Goal: Book appointment/travel/reservation

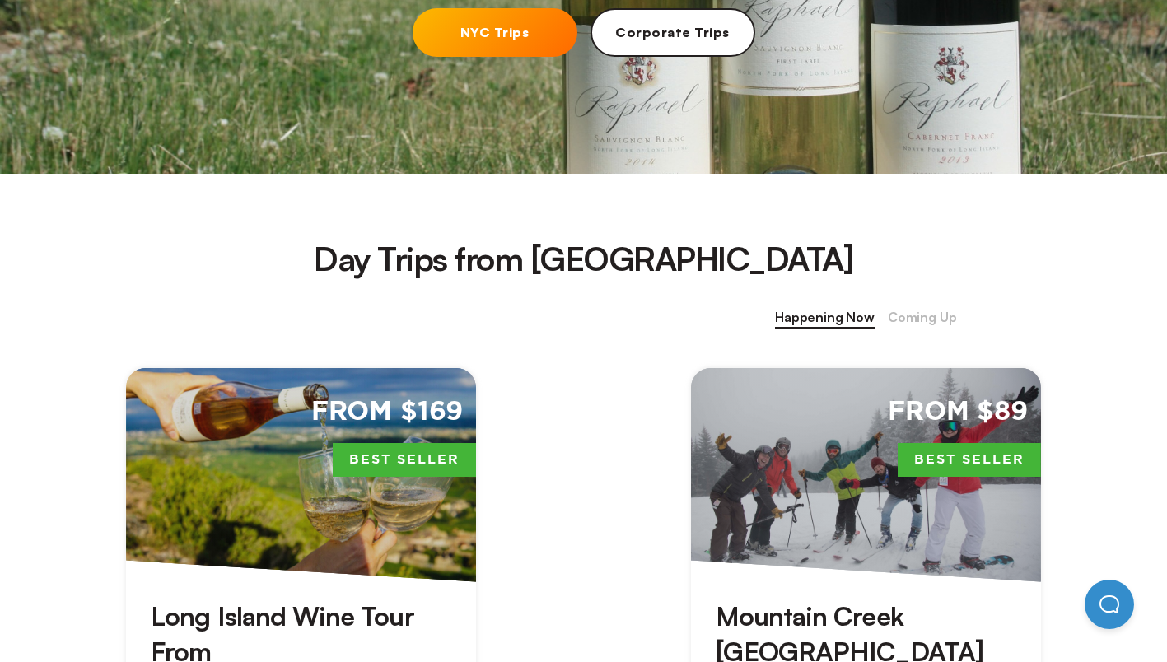
click at [525, 28] on link "NYC Trips" at bounding box center [495, 32] width 165 height 49
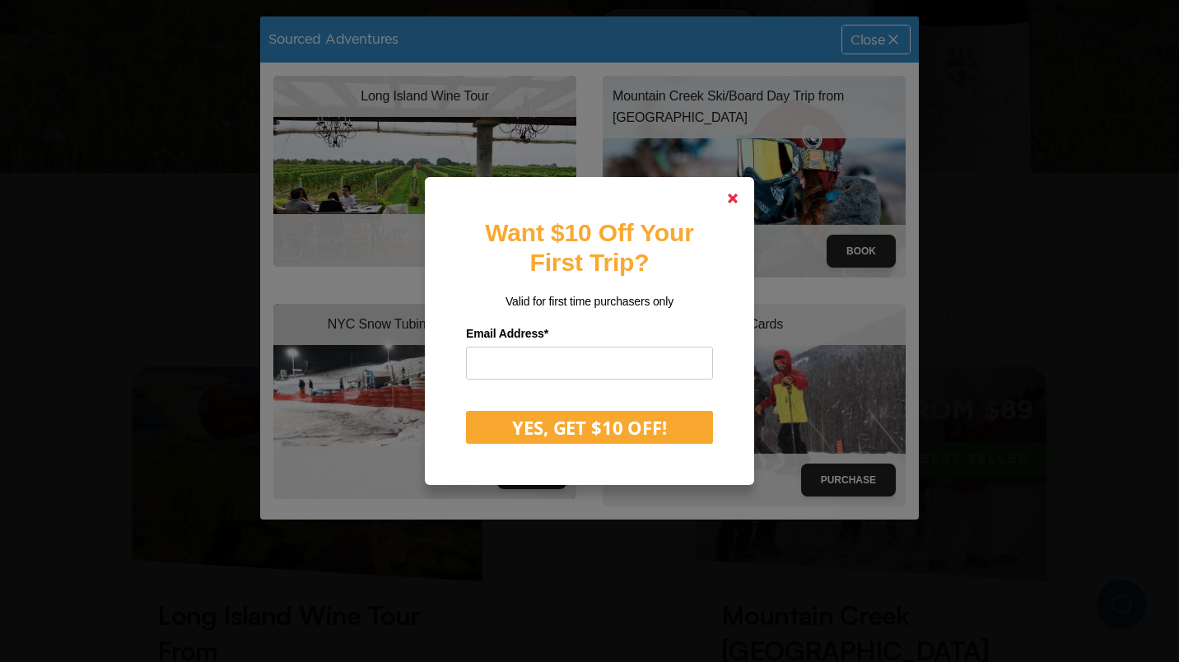
click at [734, 199] on polygon at bounding box center [733, 199] width 10 height 10
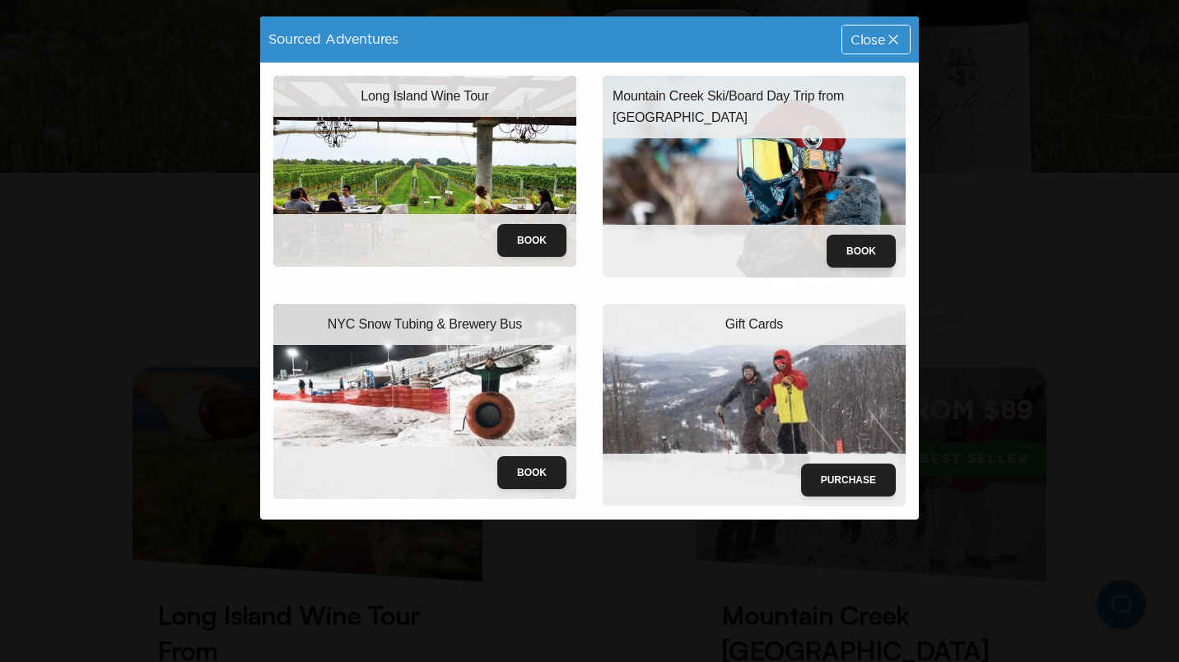
click at [465, 395] on img at bounding box center [424, 401] width 303 height 195
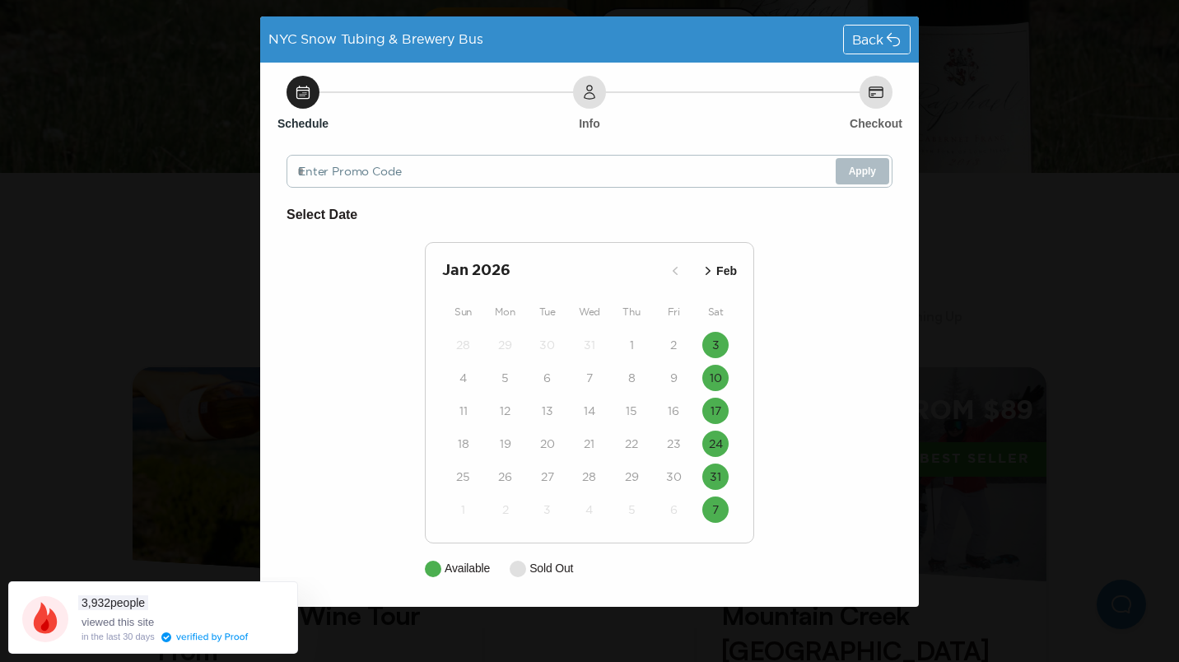
click at [709, 267] on icon "button" at bounding box center [708, 271] width 16 height 16
click at [670, 267] on icon "button" at bounding box center [675, 271] width 16 height 16
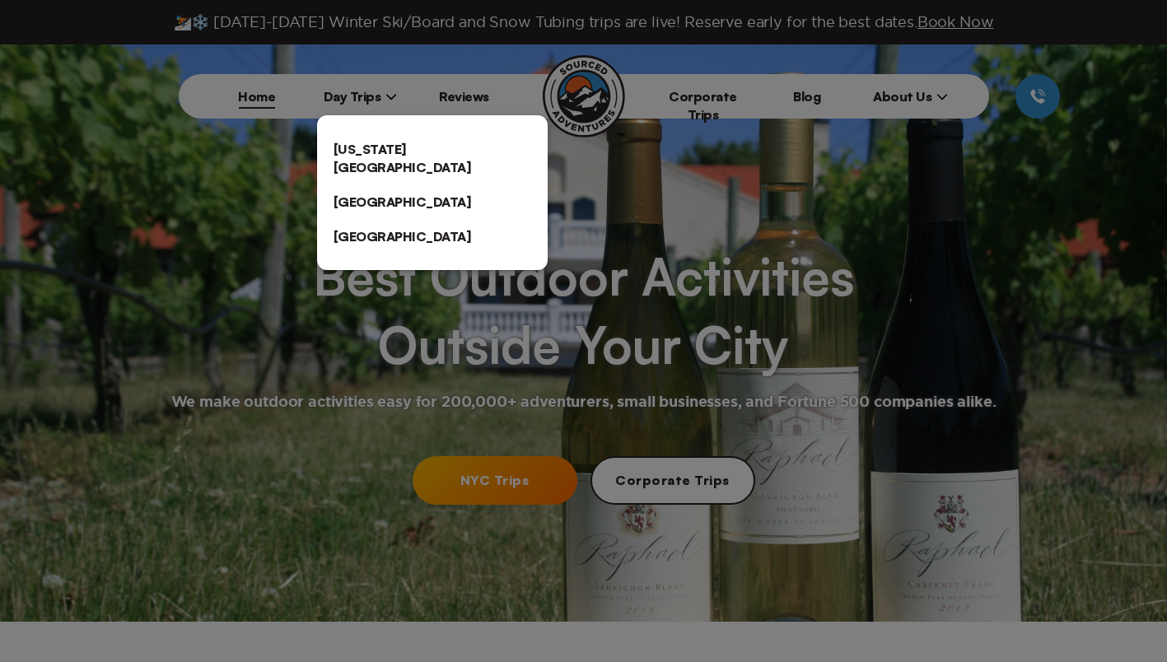
click at [377, 155] on link "[US_STATE][GEOGRAPHIC_DATA]" at bounding box center [432, 158] width 231 height 53
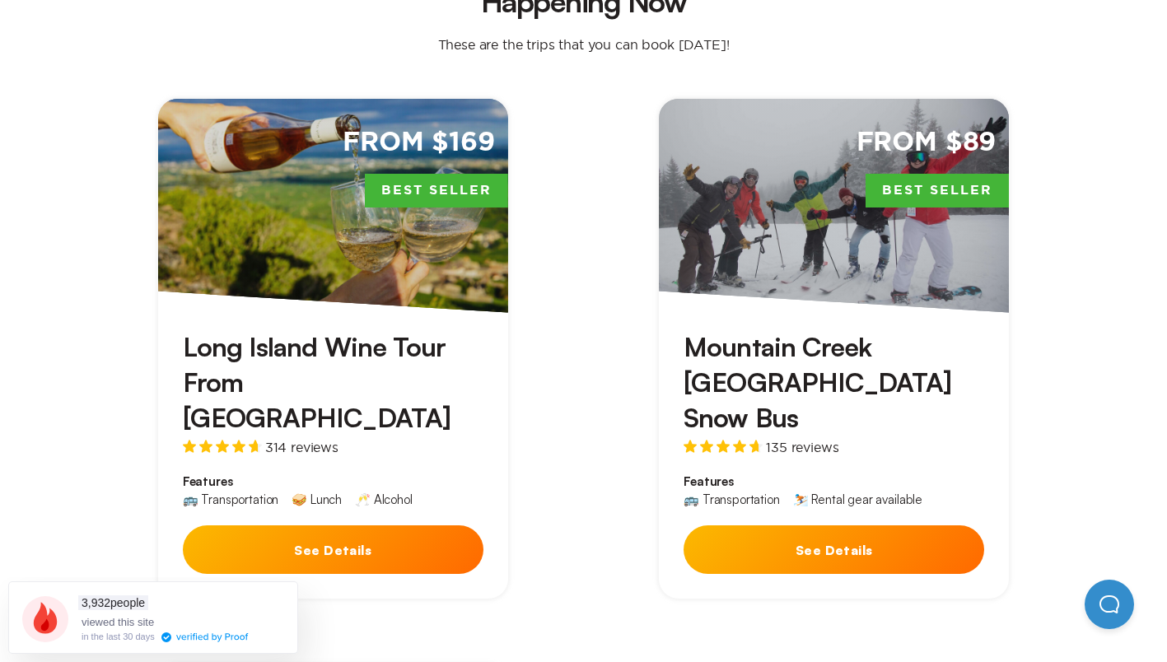
scroll to position [507, 0]
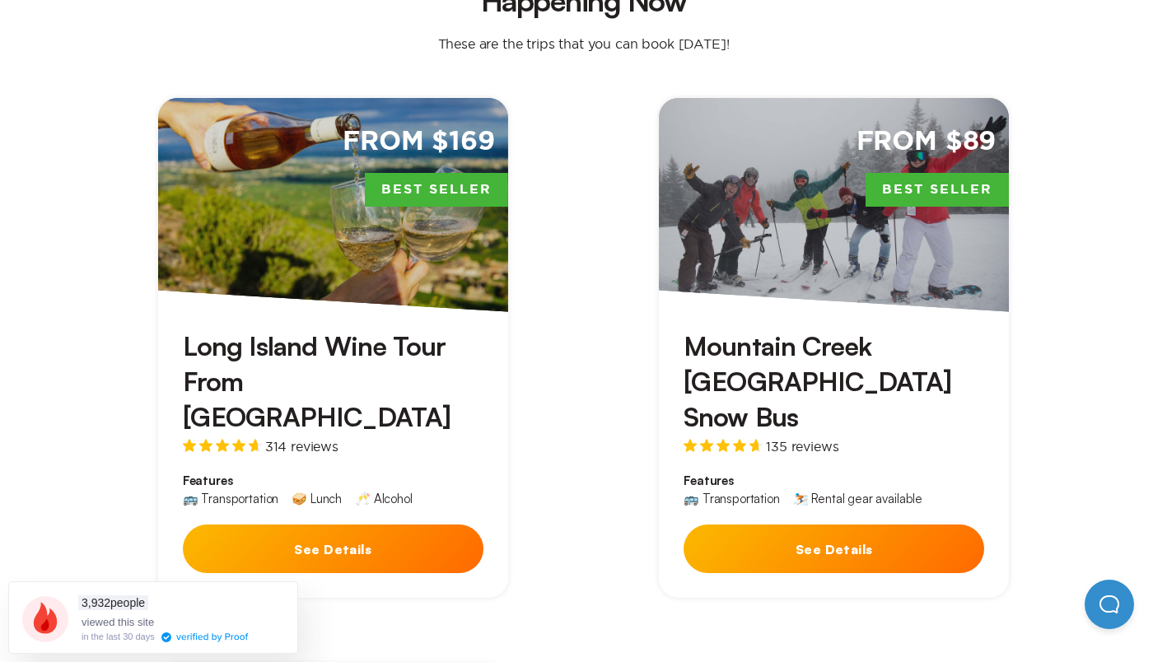
click at [799, 525] on button "See Details" at bounding box center [834, 549] width 301 height 49
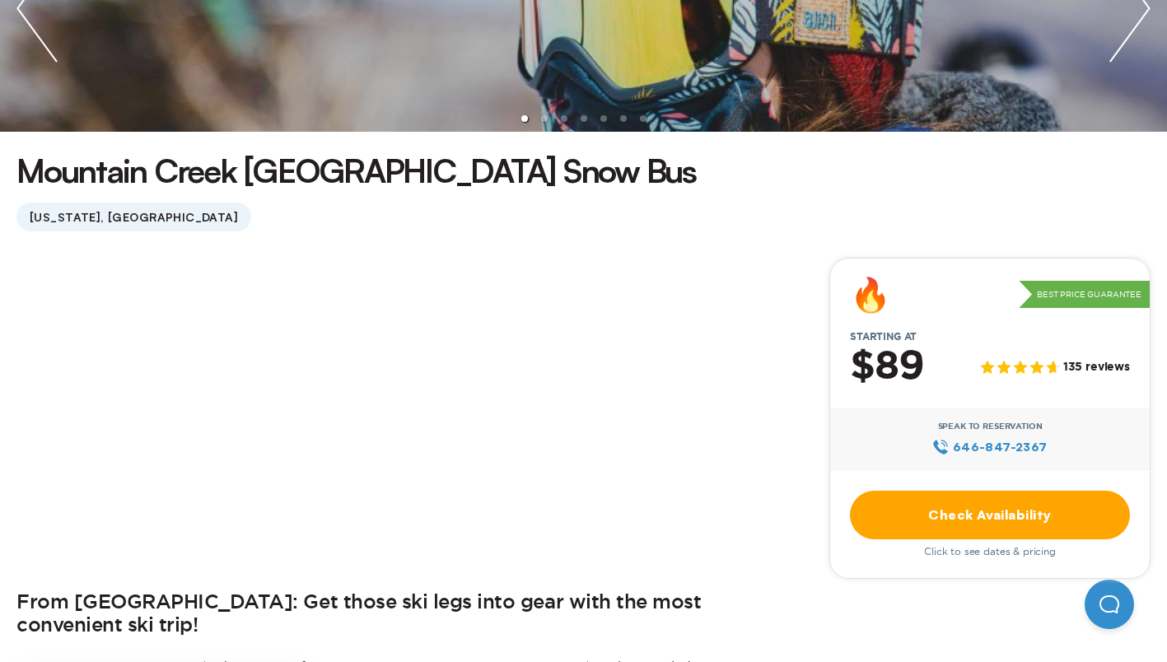
scroll to position [302, 0]
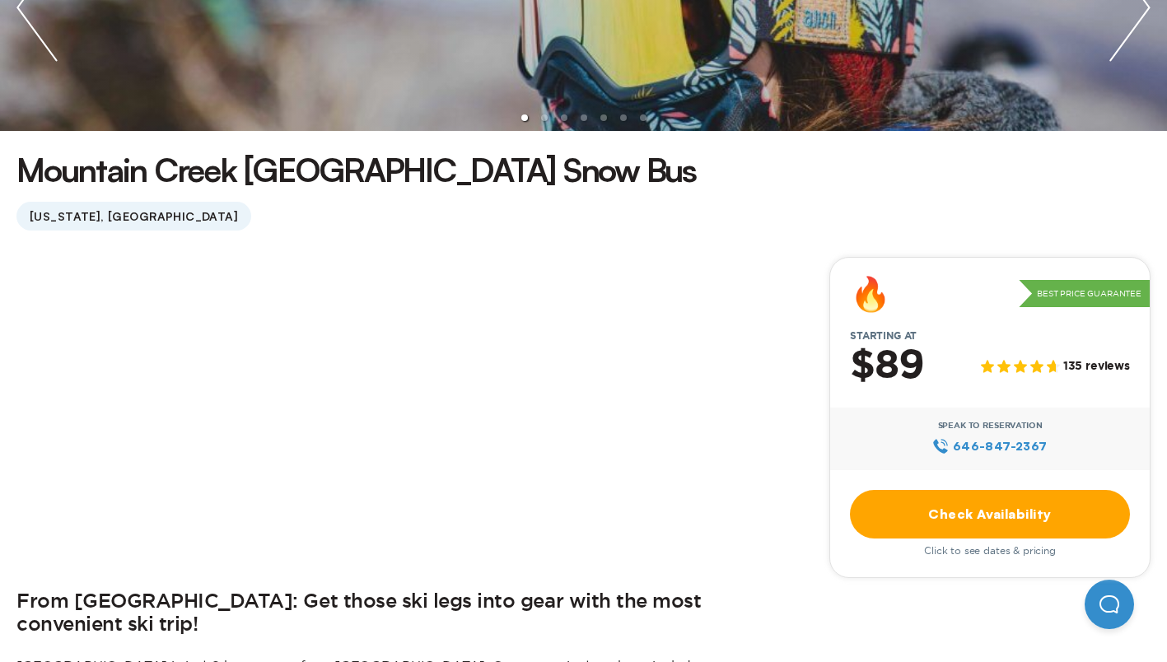
click at [1000, 516] on link "Check Availability" at bounding box center [990, 514] width 280 height 49
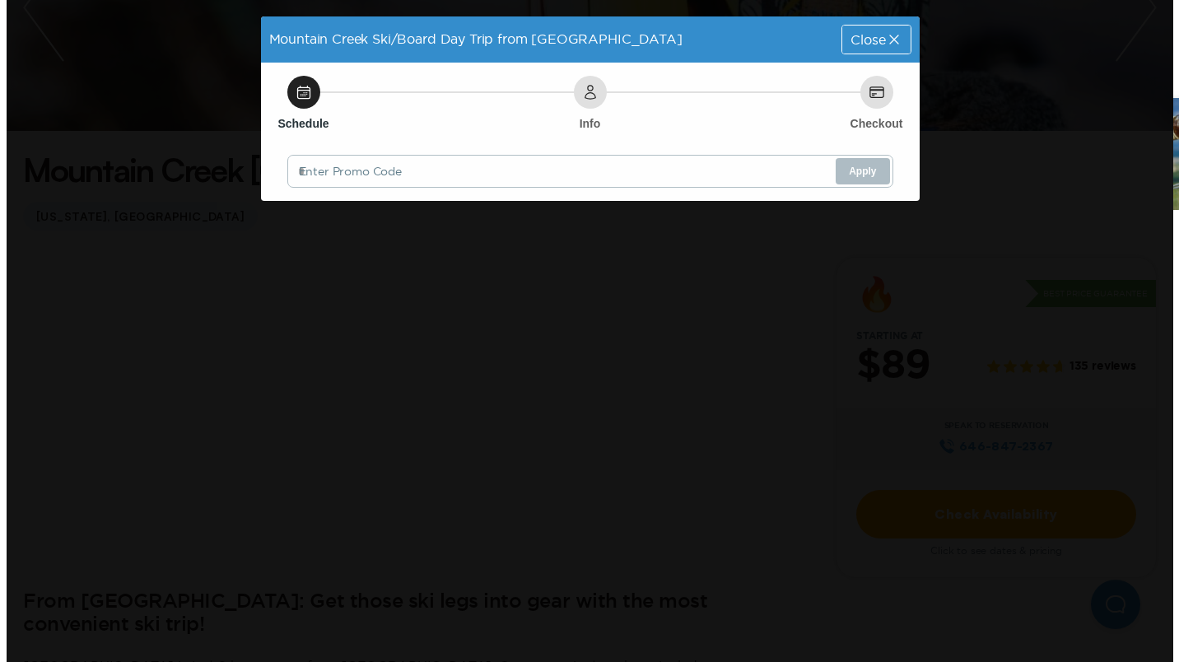
scroll to position [0, 0]
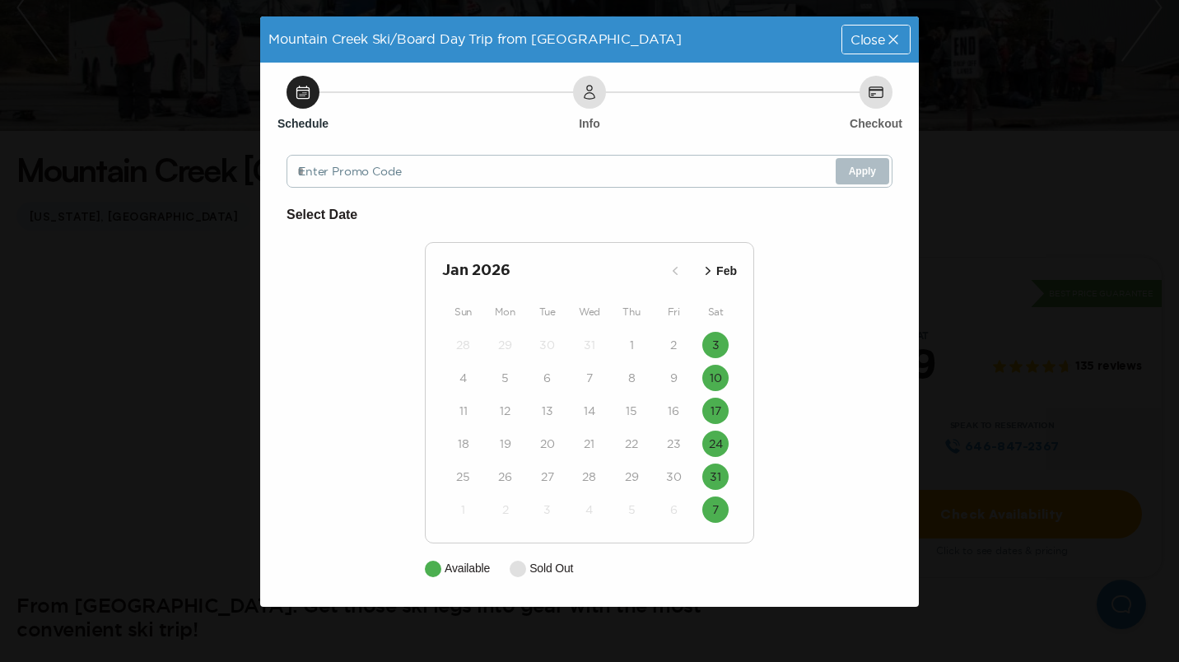
click at [881, 40] on span "Close" at bounding box center [868, 39] width 35 height 13
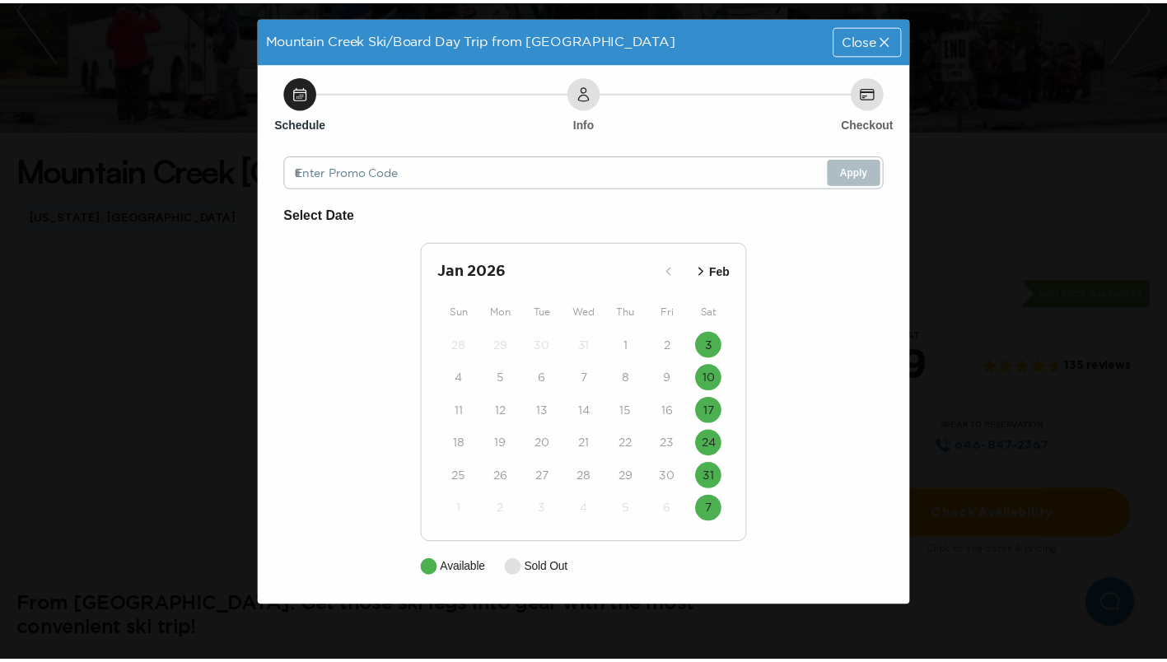
scroll to position [302, 0]
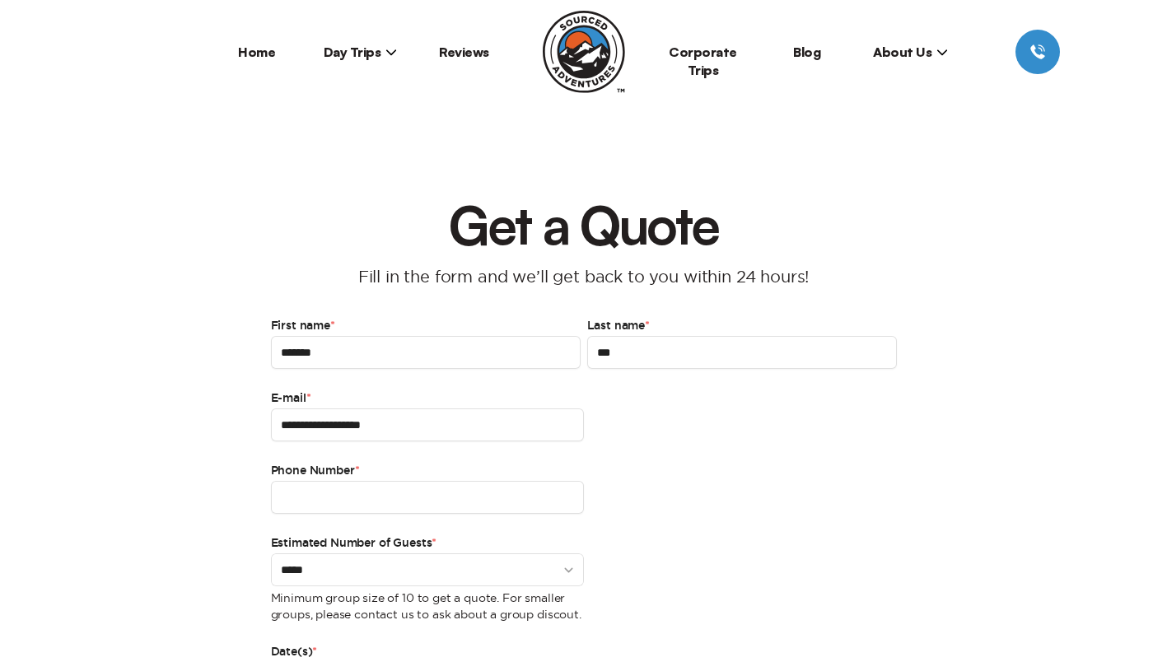
type input "***"
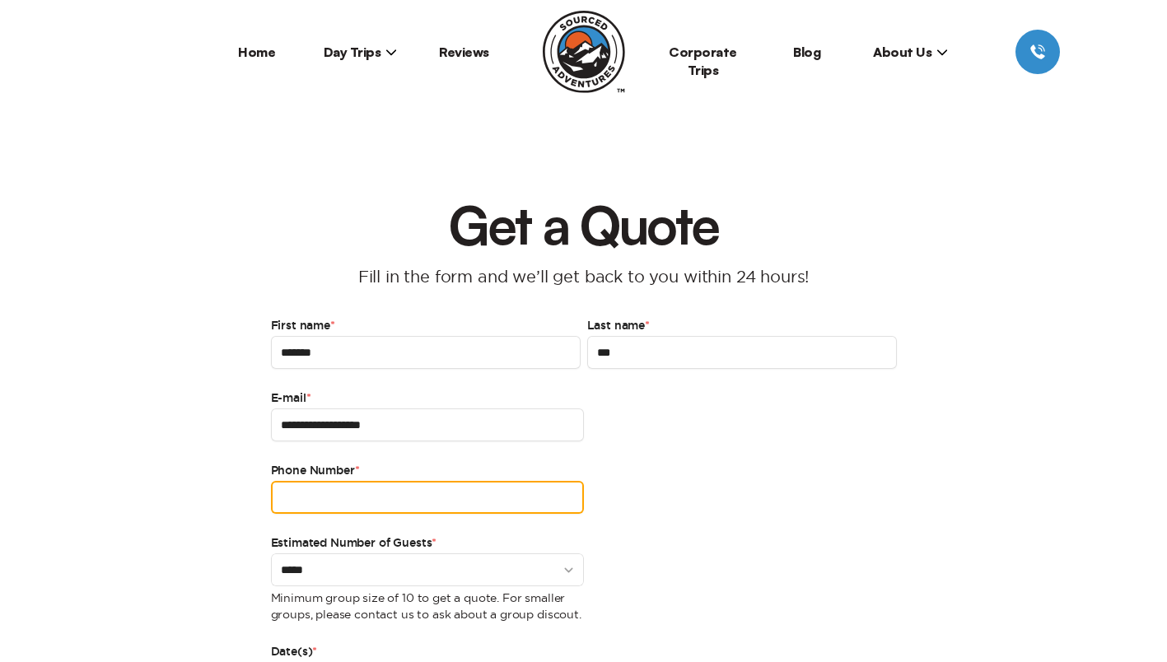
click at [379, 510] on input "Phone Number *" at bounding box center [427, 497] width 313 height 33
type input "**********"
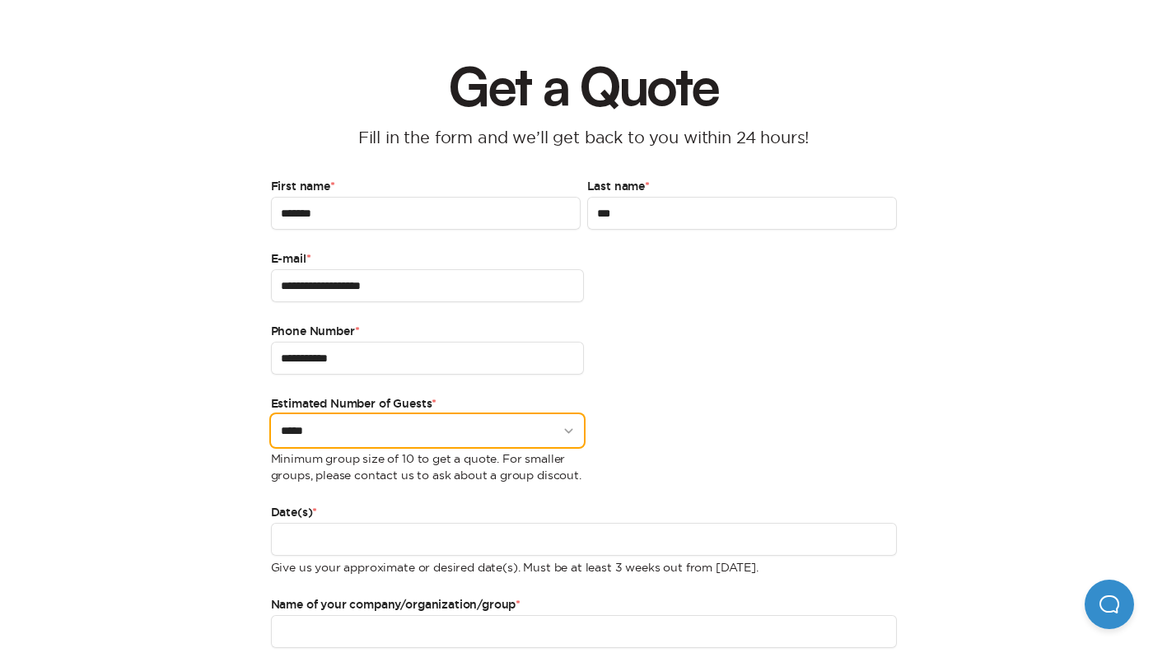
click at [569, 429] on select "***** ***** ***** ****** ****" at bounding box center [427, 430] width 313 height 33
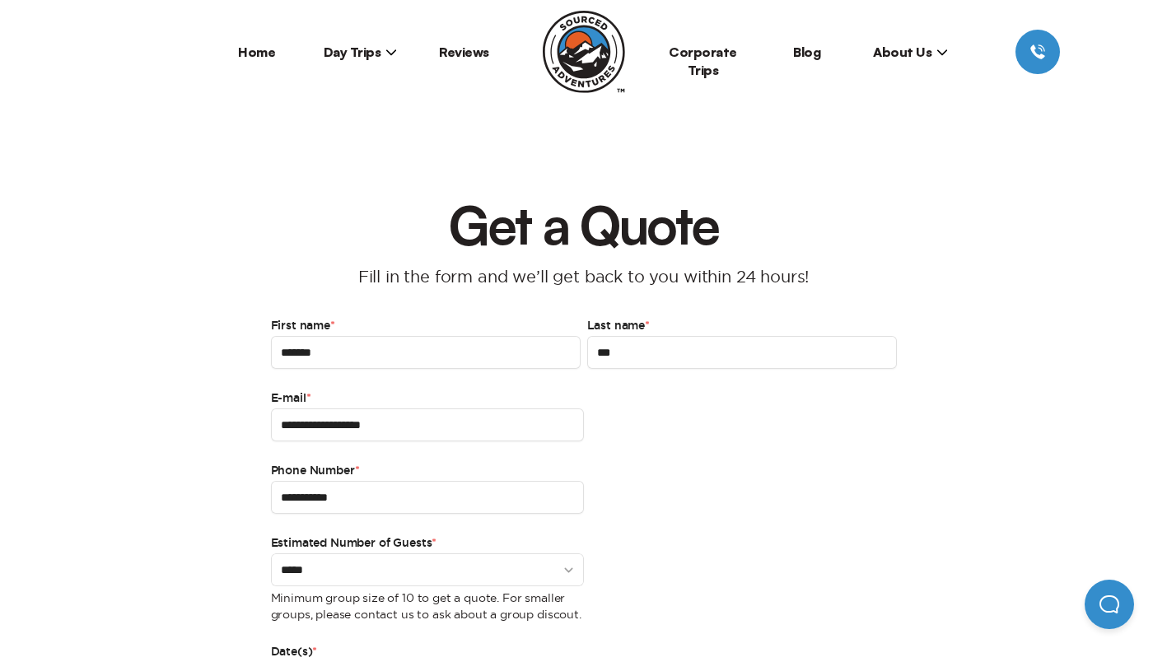
click at [342, 49] on span "Day Trips" at bounding box center [361, 52] width 74 height 16
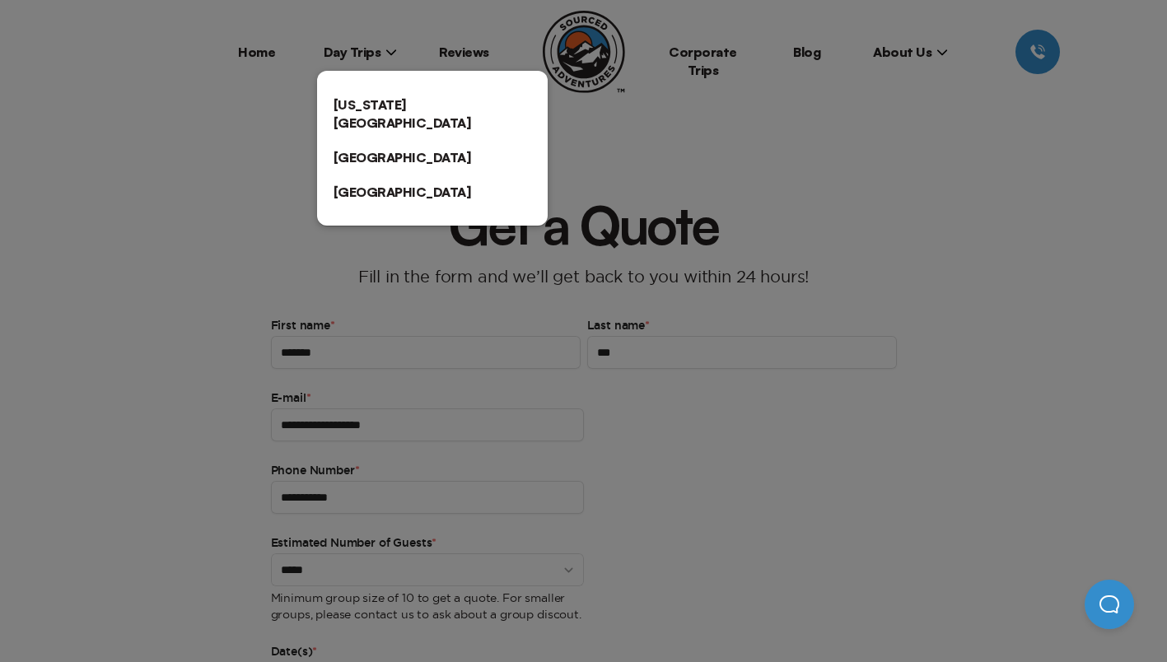
click at [372, 109] on link "[US_STATE][GEOGRAPHIC_DATA]" at bounding box center [432, 113] width 231 height 53
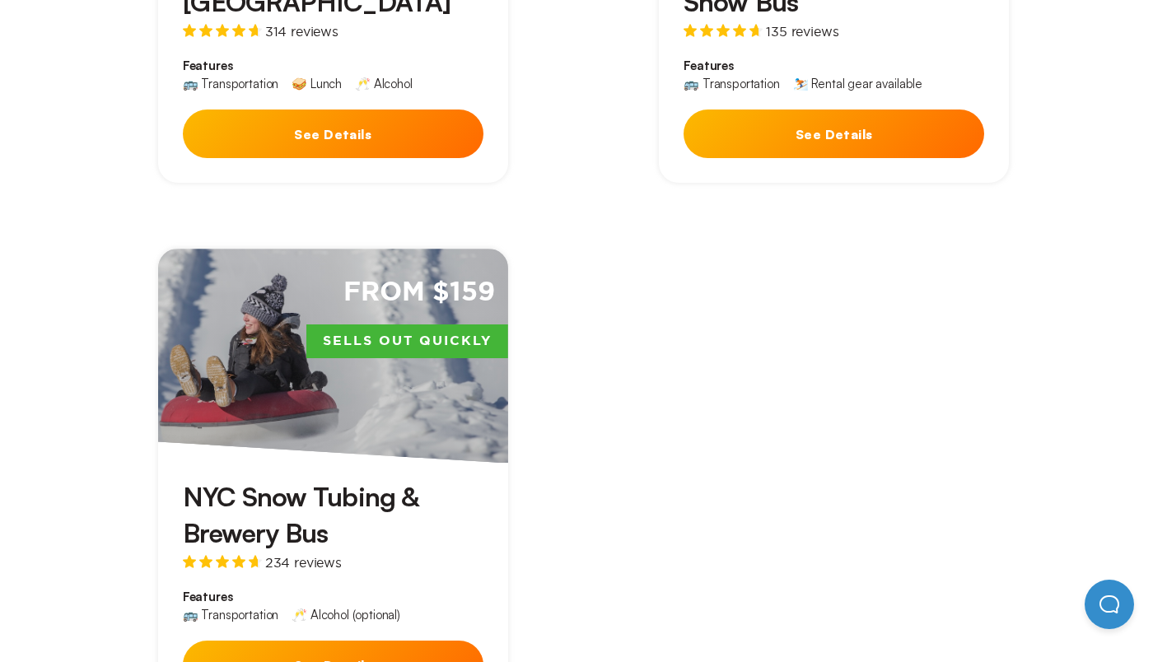
scroll to position [926, 0]
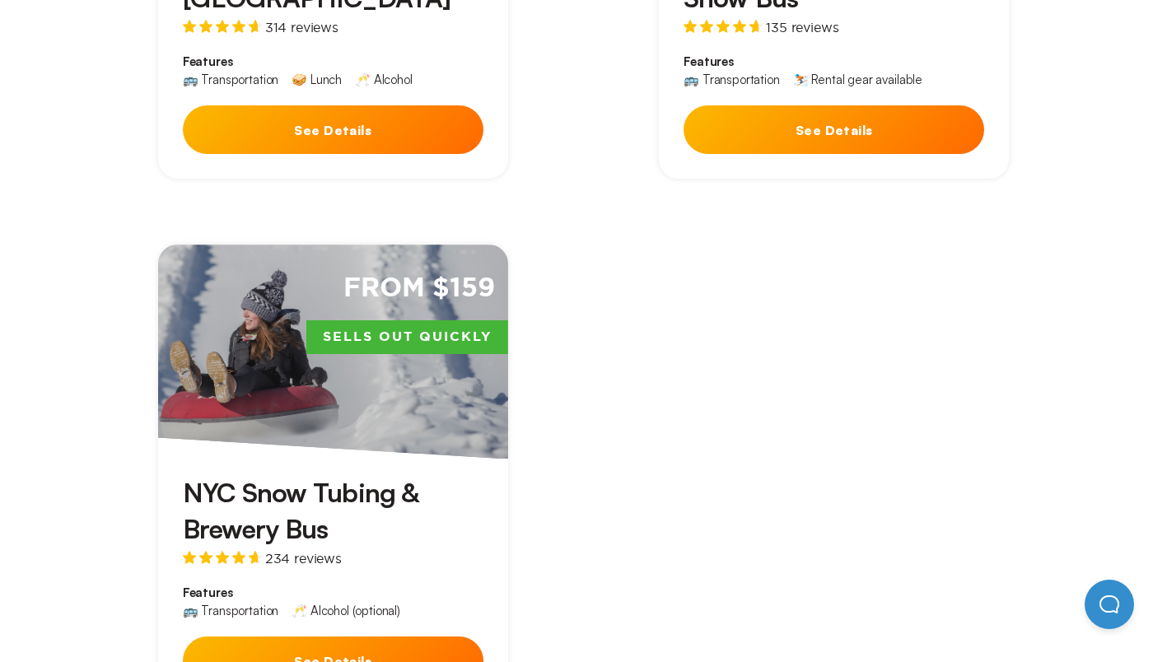
click at [313, 459] on div "NYC Snow Tubing & Brewery Bus 234 reviews Features 🚌 Transportation 🥂 Alcohol (…" at bounding box center [333, 584] width 350 height 251
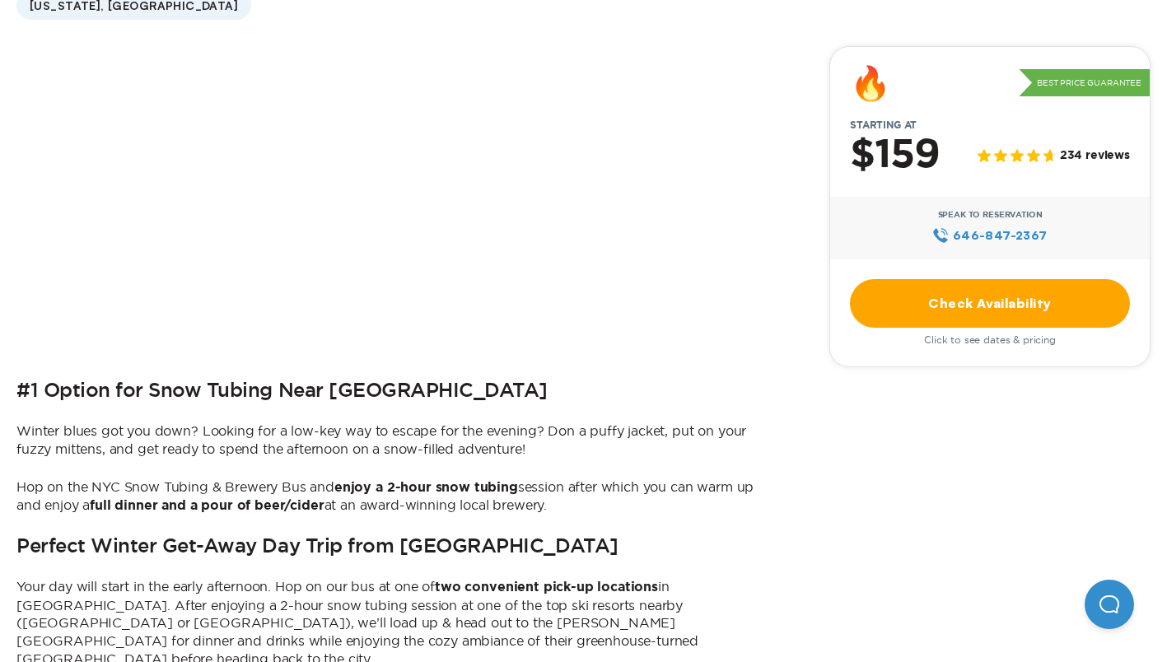
scroll to position [514, 0]
click at [968, 311] on link "Check Availability" at bounding box center [990, 302] width 280 height 49
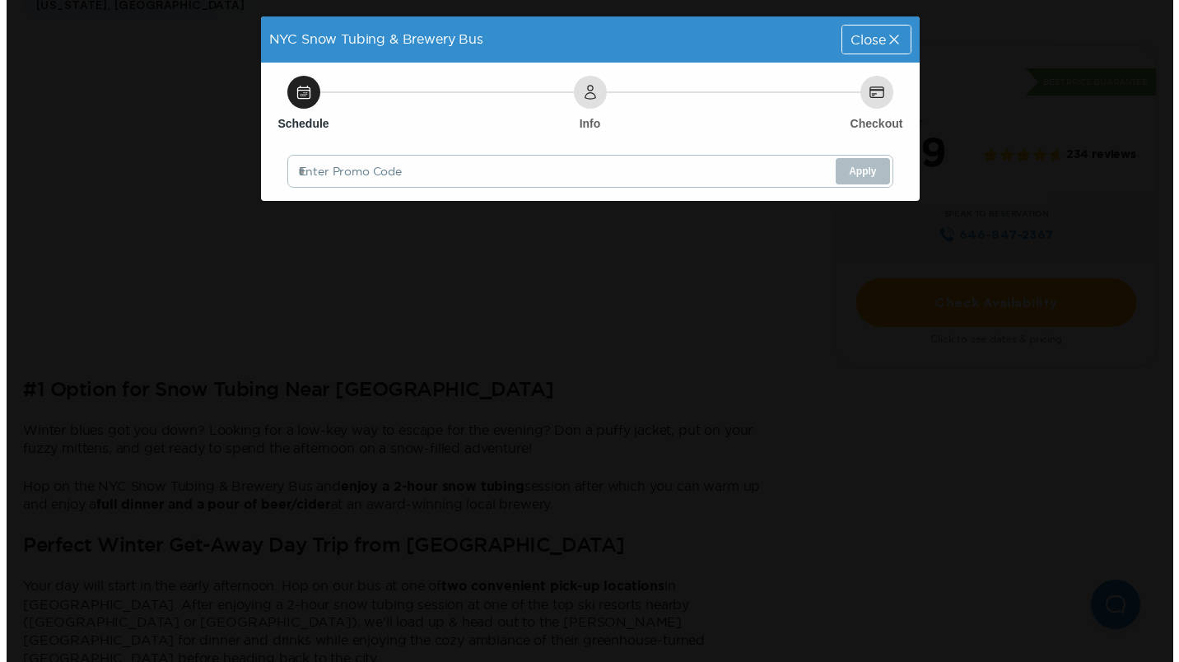
scroll to position [0, 0]
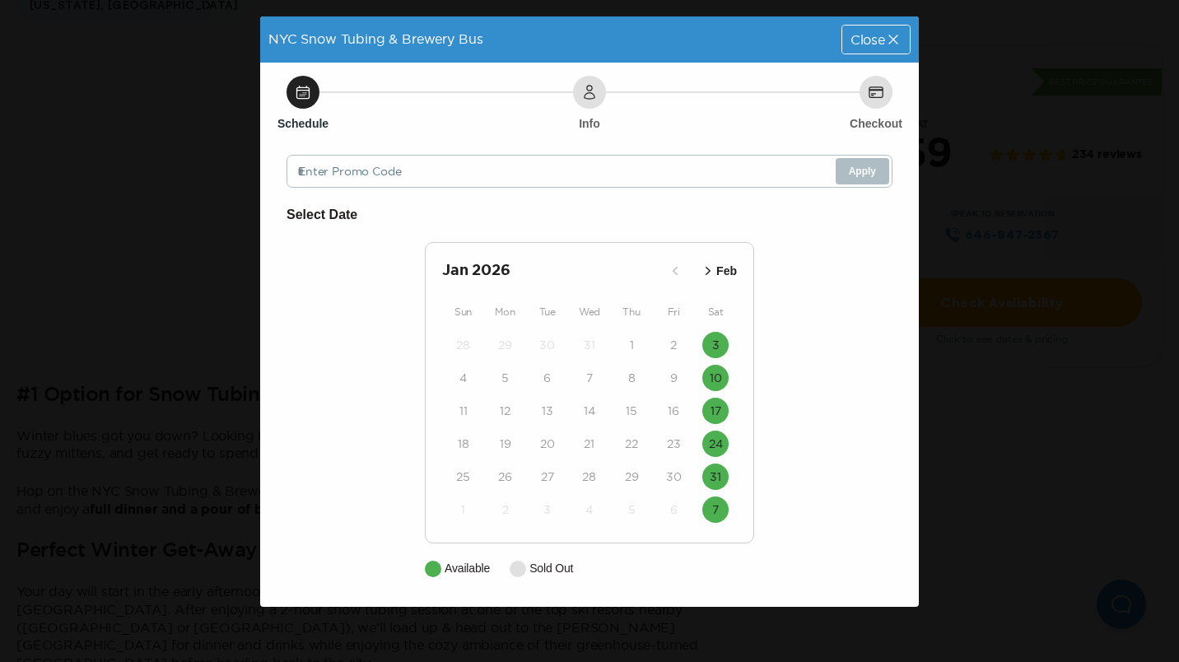
click at [882, 40] on span "Close" at bounding box center [868, 39] width 35 height 13
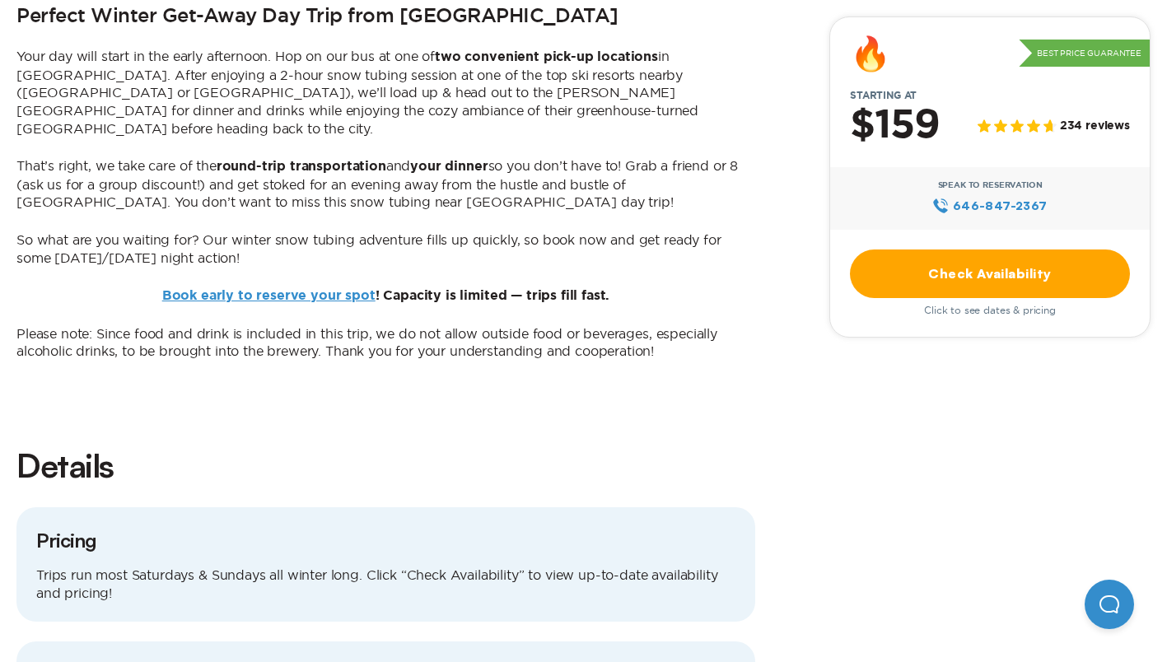
scroll to position [1059, 0]
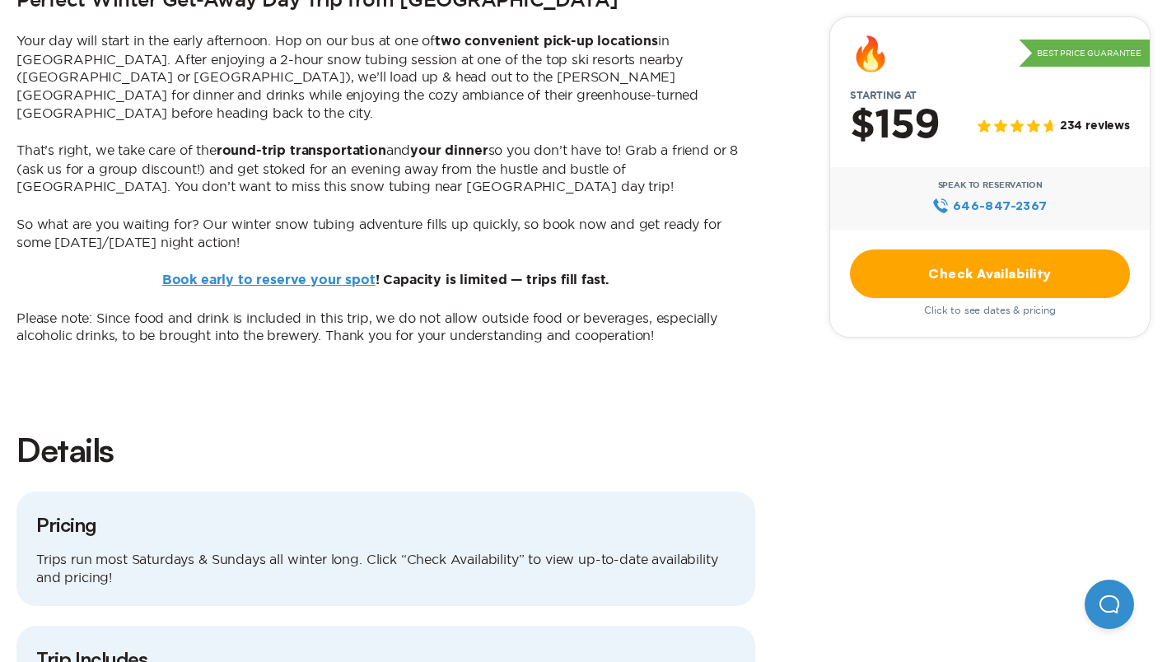
click at [332, 273] on link "Book early to reserve your spot" at bounding box center [268, 279] width 213 height 13
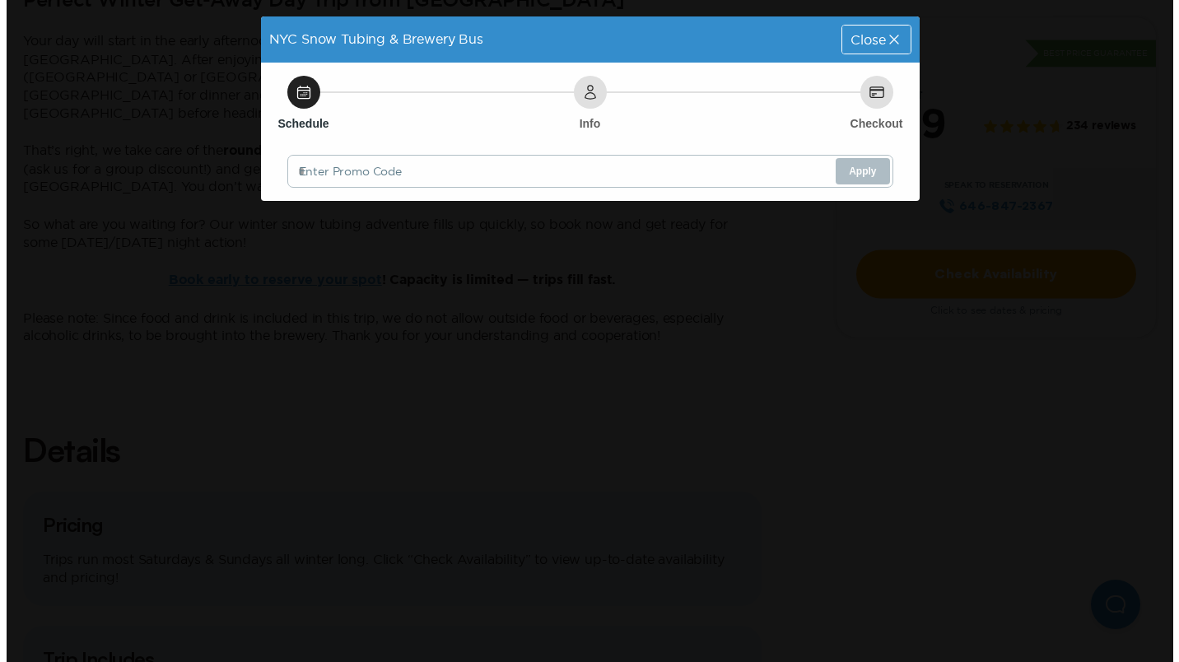
scroll to position [0, 0]
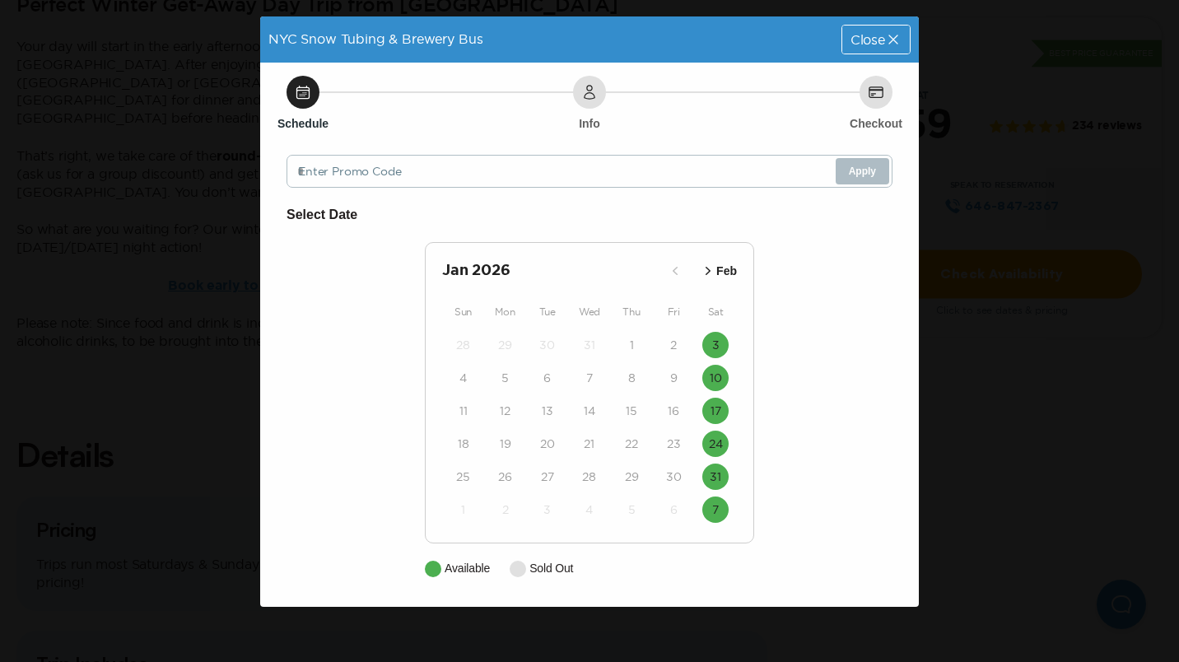
click at [448, 264] on h2 "[DATE]" at bounding box center [552, 270] width 220 height 23
